Goal: Information Seeking & Learning: Compare options

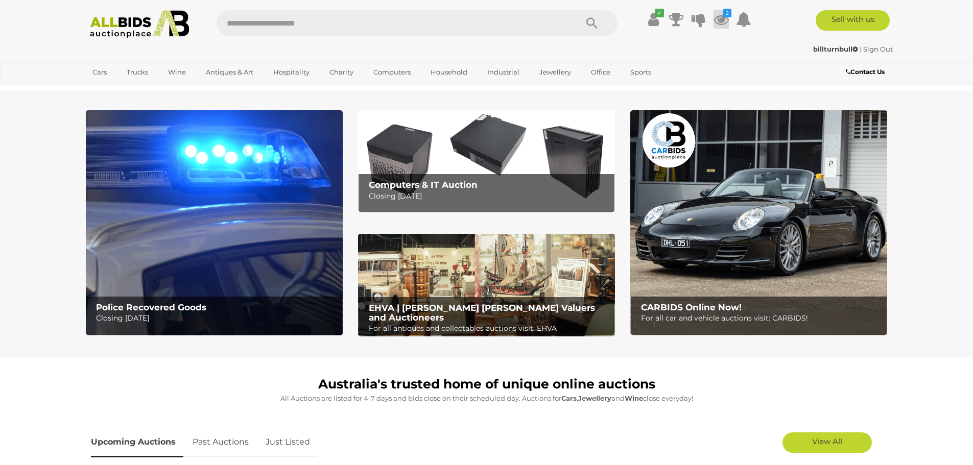
click at [718, 19] on icon at bounding box center [721, 19] width 15 height 18
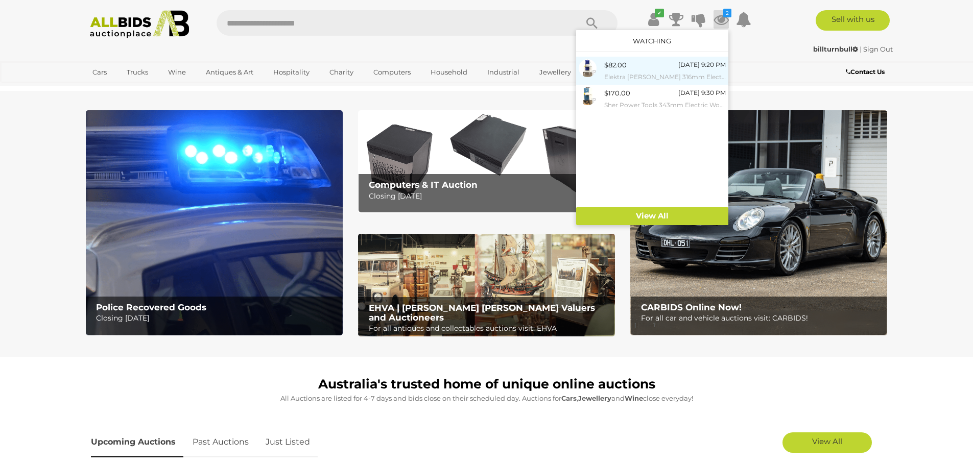
click at [645, 72] on small "Elektra [PERSON_NAME] 316mm Electric Bandsaw" at bounding box center [665, 77] width 122 height 11
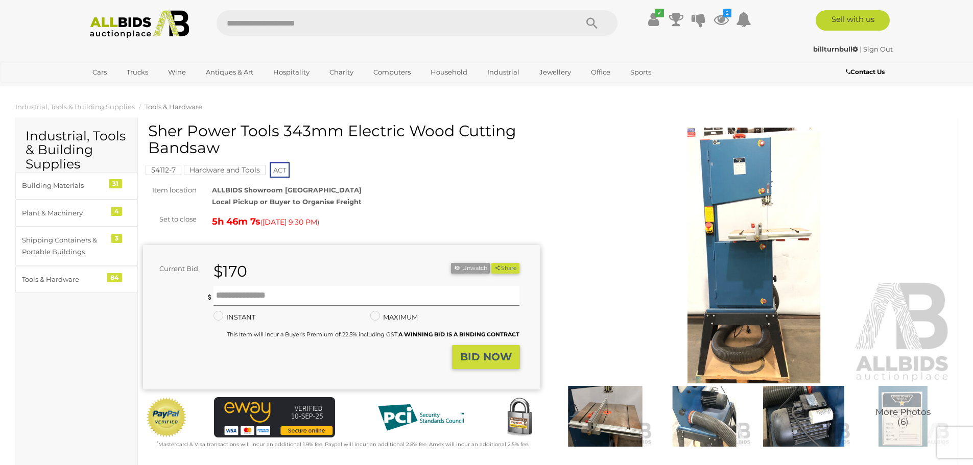
click at [757, 265] on img at bounding box center [754, 256] width 397 height 256
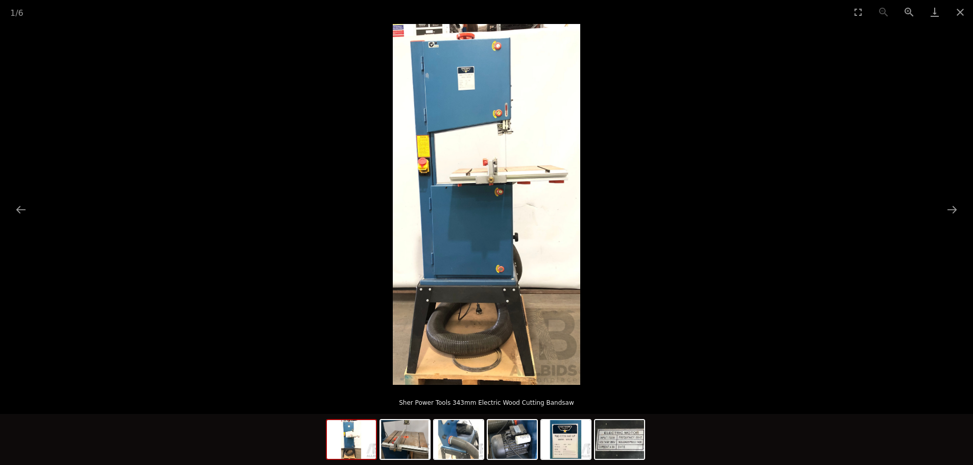
click at [515, 195] on img at bounding box center [486, 204] width 187 height 361
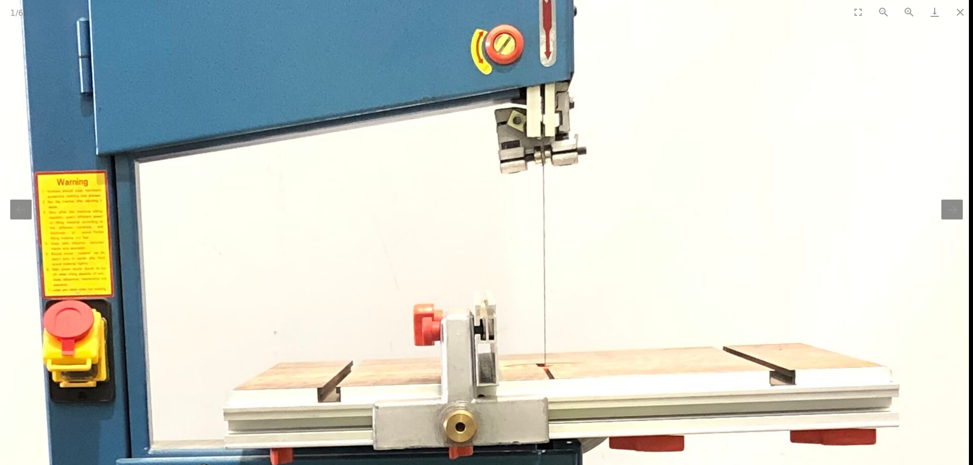
drag, startPoint x: 561, startPoint y: 127, endPoint x: 537, endPoint y: 372, distance: 245.9
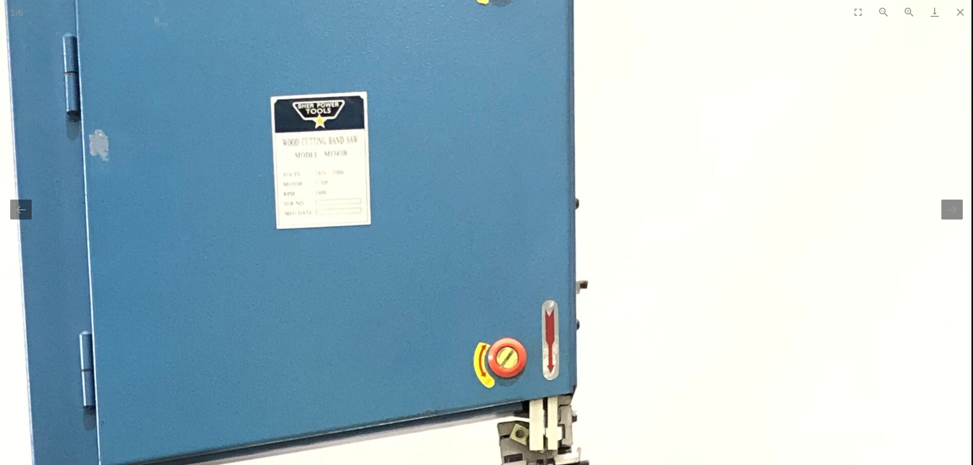
drag, startPoint x: 543, startPoint y: 176, endPoint x: 536, endPoint y: 313, distance: 137.1
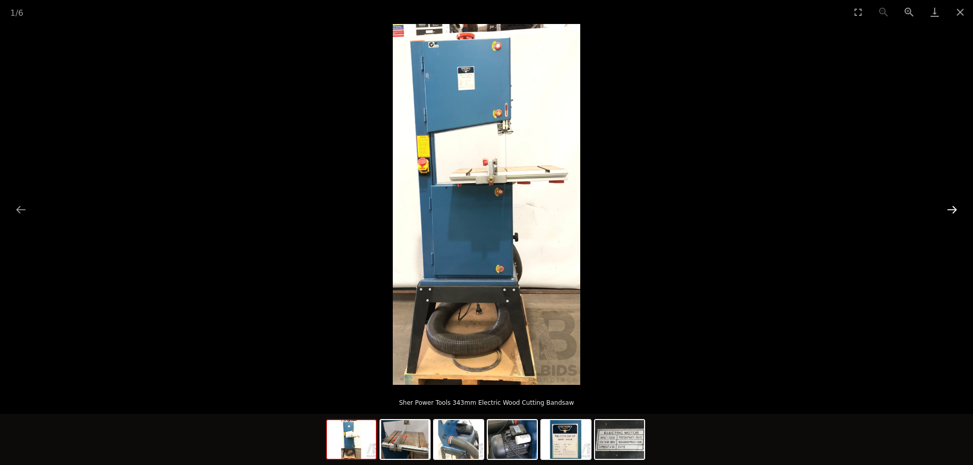
click at [954, 207] on button "Next slide" at bounding box center [952, 210] width 21 height 20
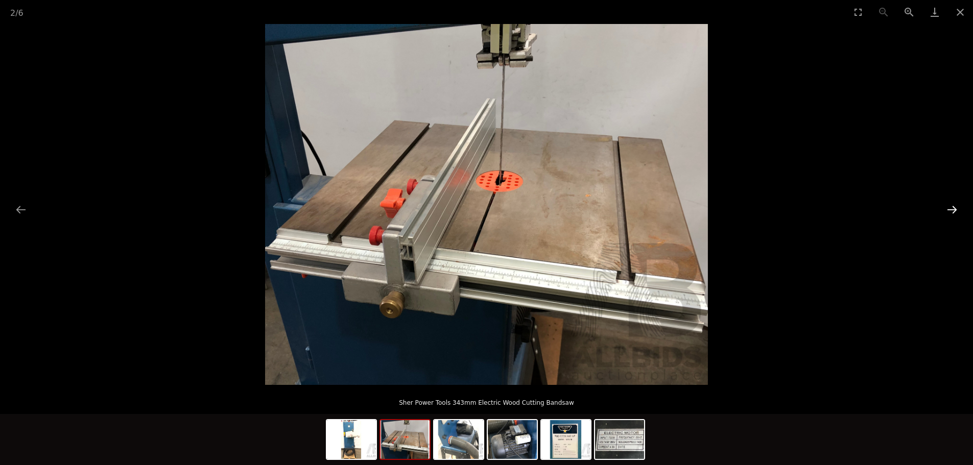
click at [954, 207] on button "Next slide" at bounding box center [952, 210] width 21 height 20
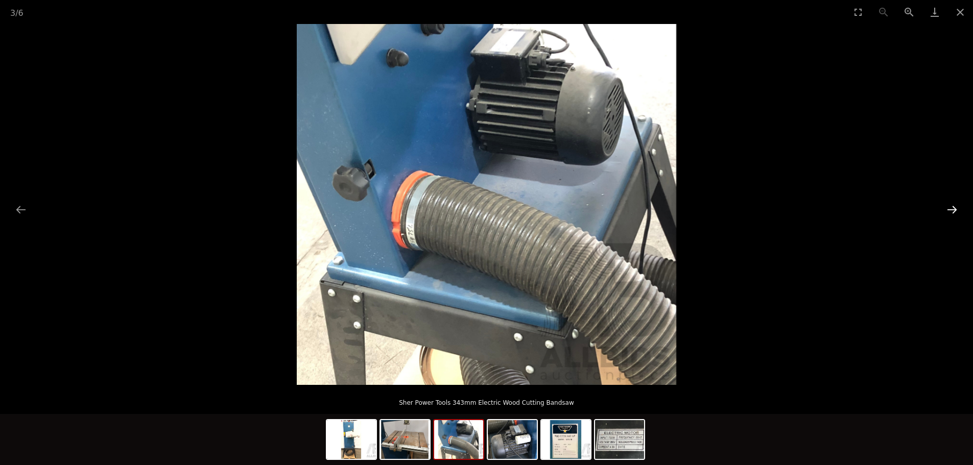
click at [954, 207] on button "Next slide" at bounding box center [952, 210] width 21 height 20
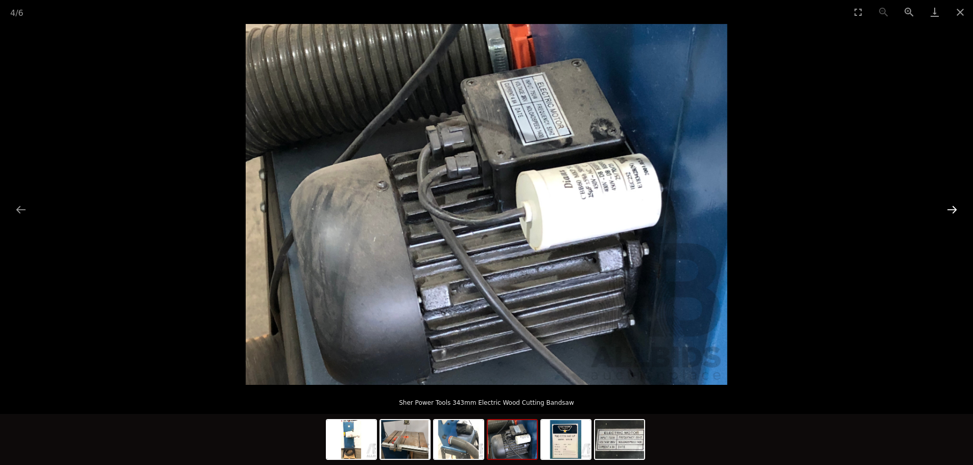
click at [954, 207] on button "Next slide" at bounding box center [952, 210] width 21 height 20
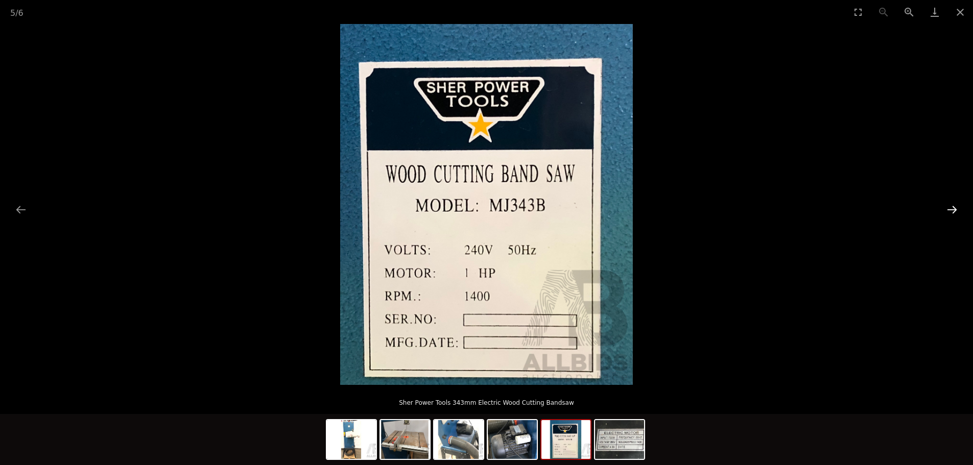
click at [954, 207] on button "Next slide" at bounding box center [952, 210] width 21 height 20
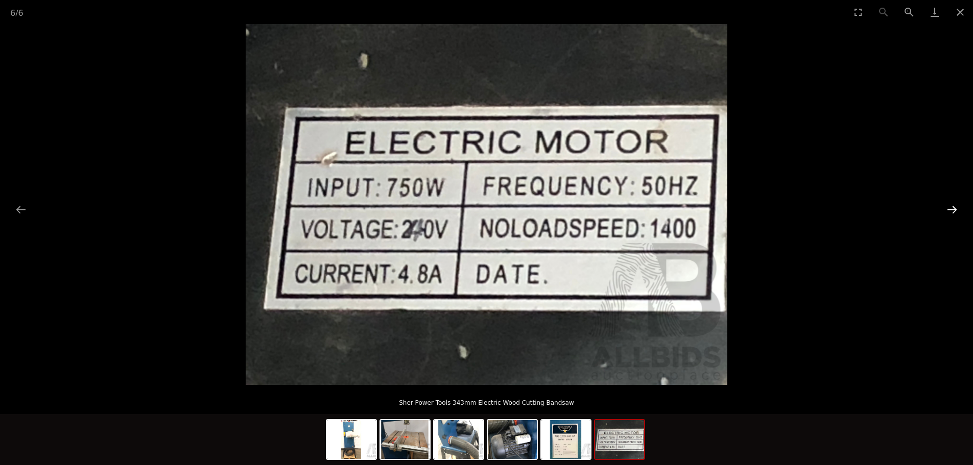
click at [953, 206] on button "Next slide" at bounding box center [952, 210] width 21 height 20
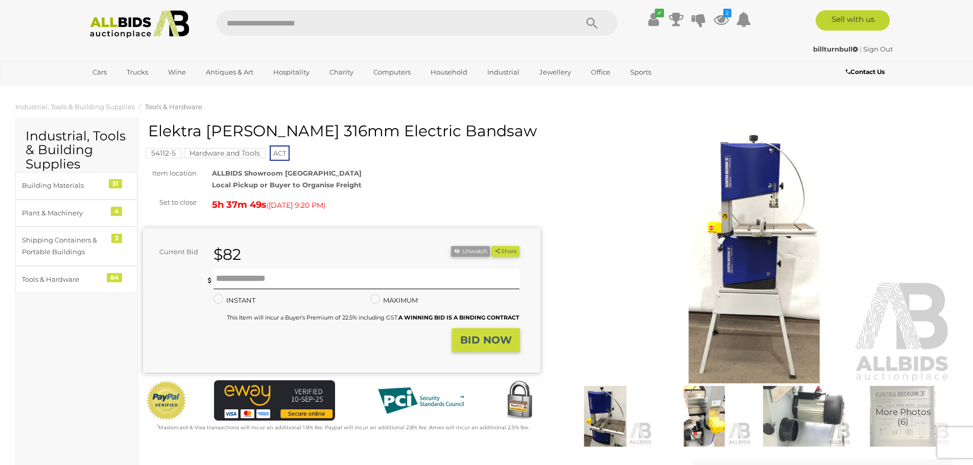
drag, startPoint x: 148, startPoint y: 130, endPoint x: 274, endPoint y: 137, distance: 126.9
click at [274, 137] on div "Elektra [PERSON_NAME] 316mm Electric Bandsaw 54112-5 Hardware and Tools ACT Set…" at bounding box center [341, 278] width 397 height 311
click at [286, 135] on h1 "Elektra [PERSON_NAME] 316mm Electric Bandsaw" at bounding box center [343, 131] width 390 height 17
click at [292, 127] on h1 "Elektra [PERSON_NAME] 316mm Electric Bandsaw" at bounding box center [343, 131] width 390 height 17
drag, startPoint x: 298, startPoint y: 127, endPoint x: 147, endPoint y: 125, distance: 151.8
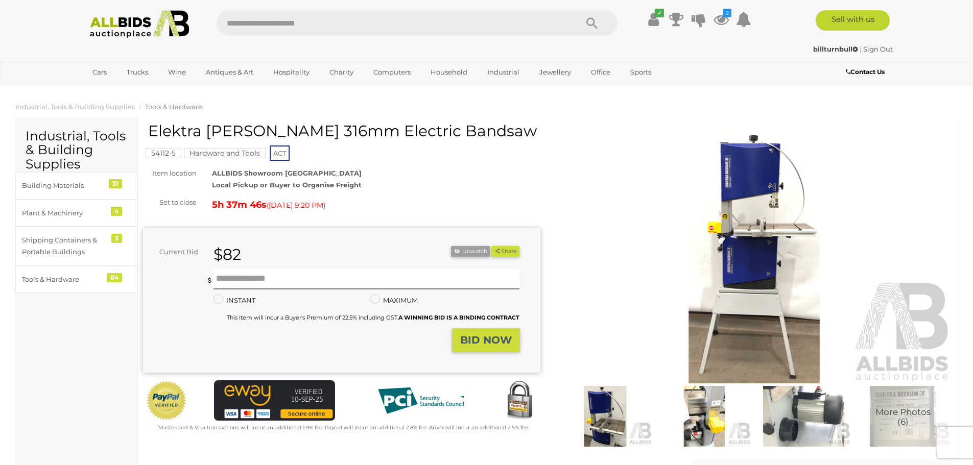
click at [147, 125] on div "Elektra [PERSON_NAME] 316mm Electric Bandsaw 54112-5 Hardware and Tools ACT Set…" at bounding box center [341, 278] width 397 height 311
click at [147, 125] on div "54112-5 Hardware and Tools ACT" at bounding box center [341, 143] width 397 height 40
drag, startPoint x: 150, startPoint y: 131, endPoint x: 298, endPoint y: 133, distance: 147.7
click at [298, 133] on h1 "Elektra [PERSON_NAME] 316mm Electric Bandsaw" at bounding box center [343, 131] width 390 height 17
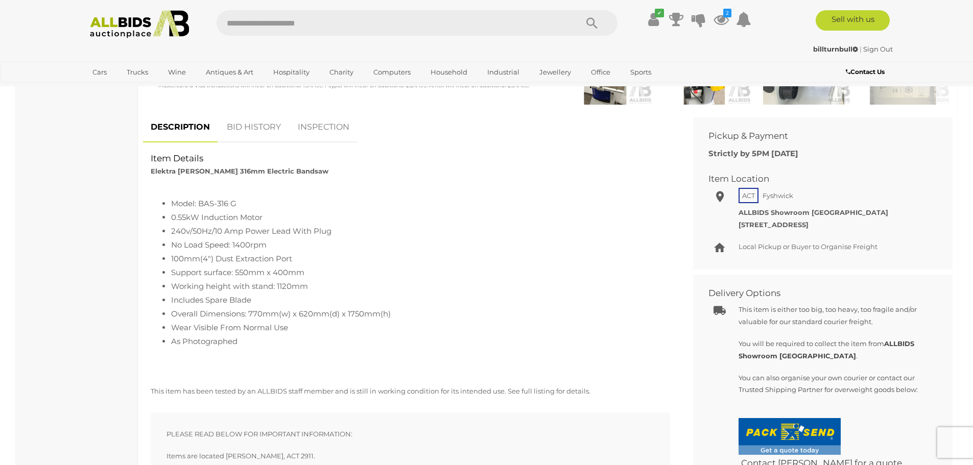
scroll to position [358, 0]
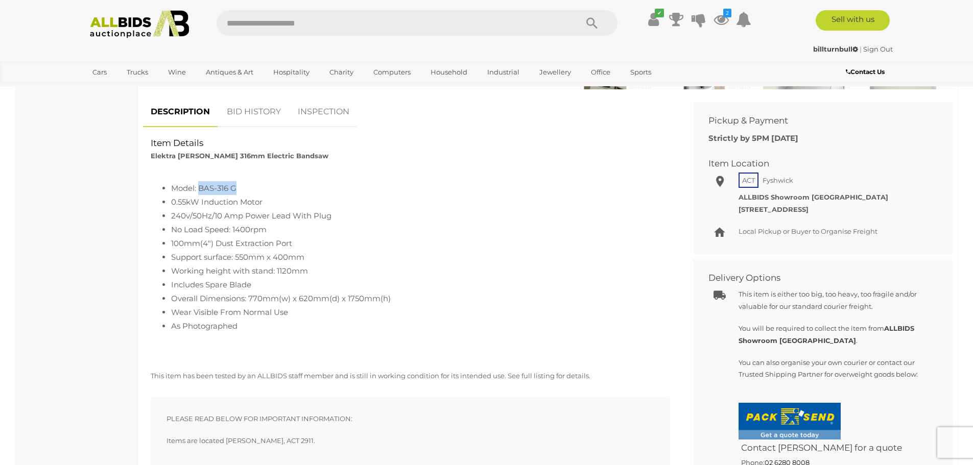
drag, startPoint x: 206, startPoint y: 186, endPoint x: 237, endPoint y: 185, distance: 31.2
click at [237, 185] on li "Model: BAS-316 G" at bounding box center [420, 188] width 499 height 14
copy li "BAS-316 G"
